Goal: Task Accomplishment & Management: Use online tool/utility

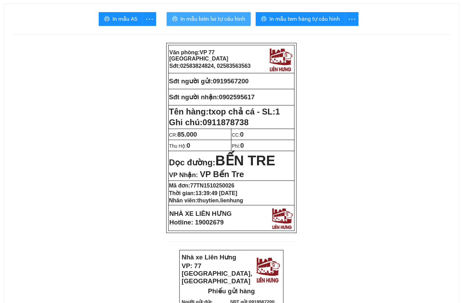
click at [213, 21] on span "In mẫu biên lai tự cấu hình" at bounding box center [213, 19] width 65 height 9
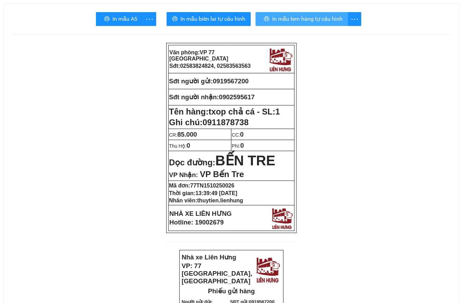
click at [321, 18] on span "In mẫu tem hàng tự cấu hình" at bounding box center [307, 19] width 70 height 9
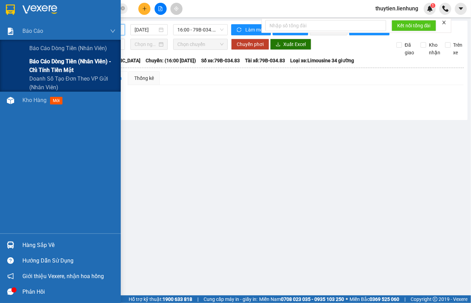
click at [36, 61] on span "Báo cáo dòng tiền (nhân viên) - chỉ tính tiền mặt" at bounding box center [72, 65] width 86 height 17
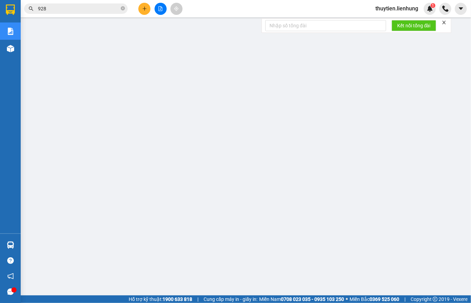
click at [407, 8] on span "thuytien.lienhung" at bounding box center [397, 8] width 54 height 9
click at [399, 21] on span "Đăng xuất" at bounding box center [400, 22] width 40 height 8
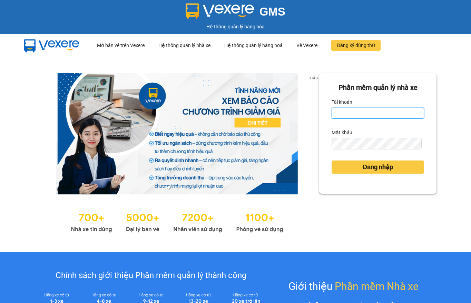
click at [350, 111] on input "Tài khoản" at bounding box center [378, 112] width 93 height 11
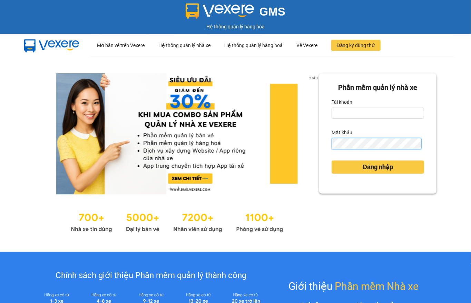
click at [332, 160] on button "Đăng nhập" at bounding box center [378, 166] width 93 height 13
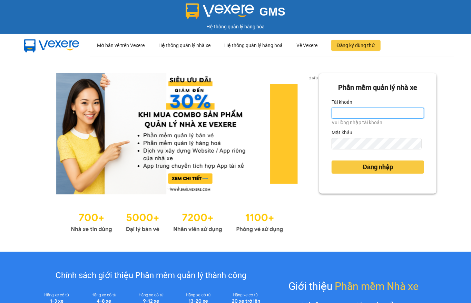
click at [360, 115] on input "Tài khoản" at bounding box center [378, 112] width 93 height 11
type input "phuongtram.lienhung"
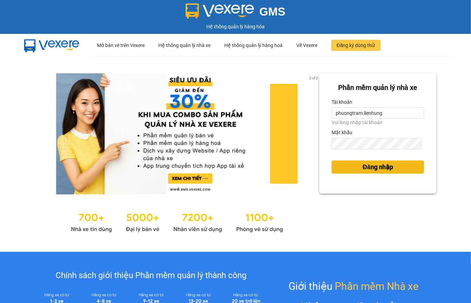
click at [360, 168] on div "Đăng nhập" at bounding box center [378, 166] width 93 height 19
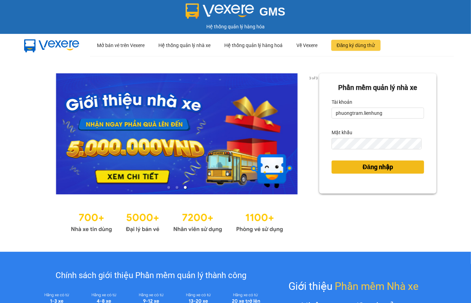
click at [376, 170] on span "Đăng nhập" at bounding box center [378, 167] width 30 height 10
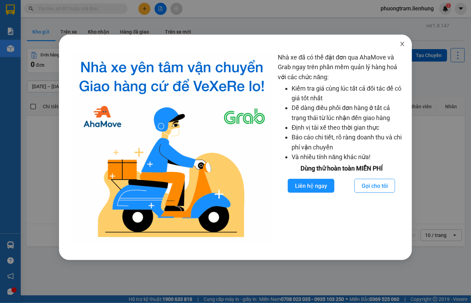
click at [401, 47] on span "Close" at bounding box center [402, 44] width 19 height 19
